Goal: Transaction & Acquisition: Purchase product/service

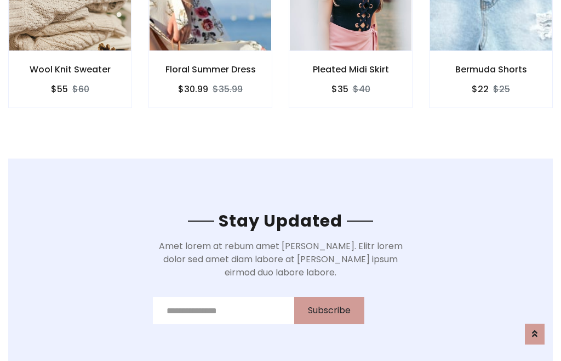
scroll to position [1651, 0]
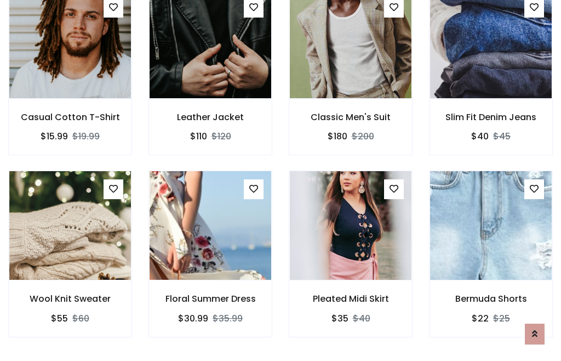
click at [281, 180] on div "Pleated Midi Skirt $35 $40" at bounding box center [351, 260] width 140 height 181
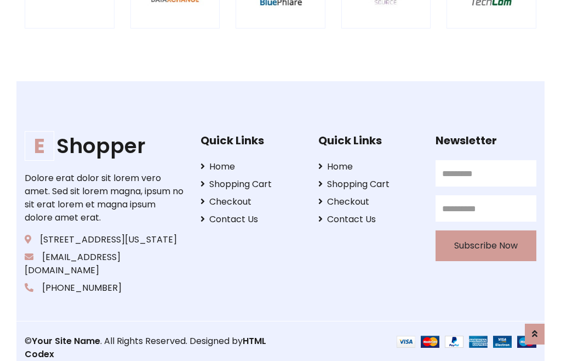
scroll to position [2087, 0]
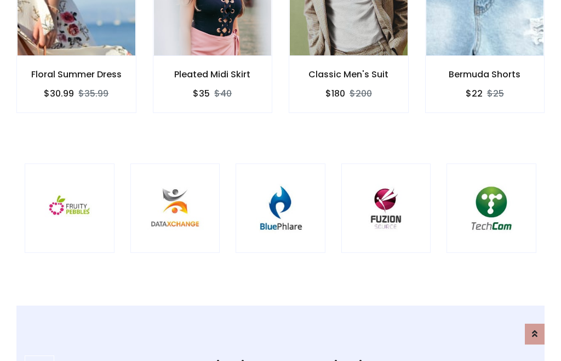
click at [281, 180] on img at bounding box center [280, 208] width 62 height 62
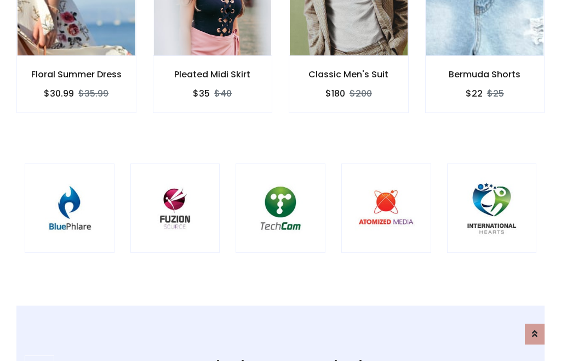
click at [281, 180] on img at bounding box center [280, 208] width 62 height 62
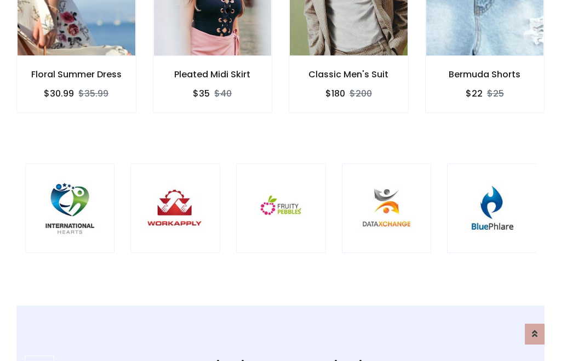
scroll to position [0, 0]
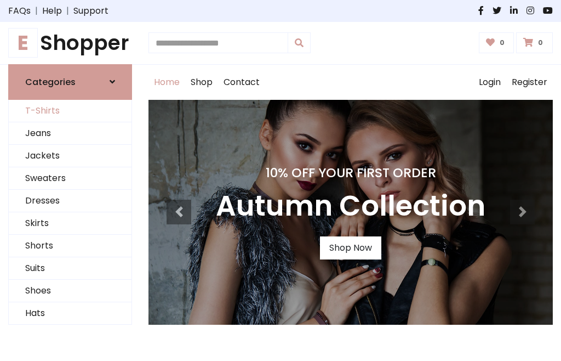
click at [70, 111] on link "T-Shirts" at bounding box center [70, 111] width 123 height 22
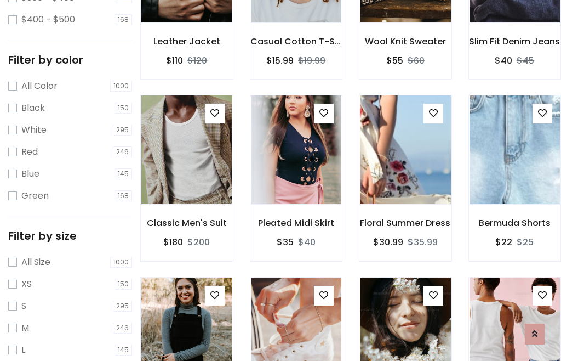
scroll to position [101, 0]
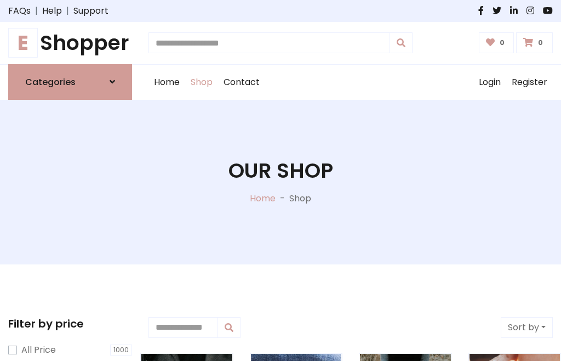
click at [70, 43] on h1 "E Shopper" at bounding box center [70, 43] width 124 height 25
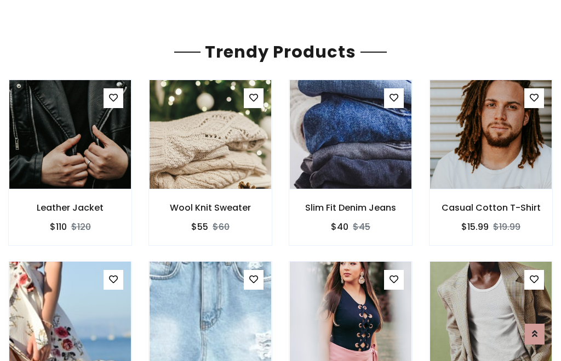
scroll to position [1065, 0]
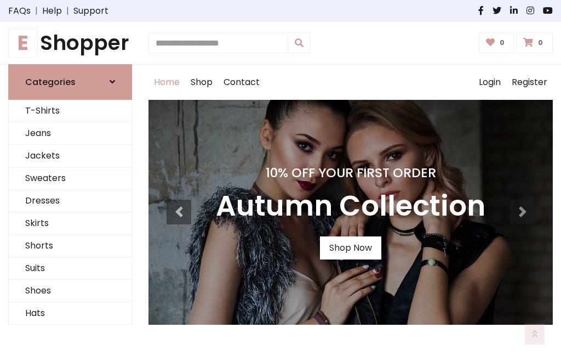
scroll to position [360, 0]
